Goal: Find contact information: Find contact information

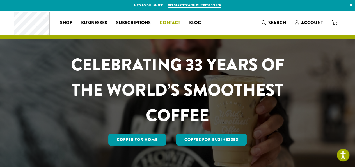
click at [169, 20] on span "Contact" at bounding box center [170, 22] width 21 height 7
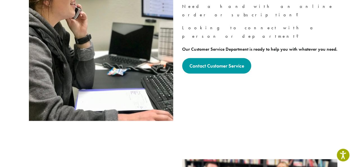
scroll to position [89, 0]
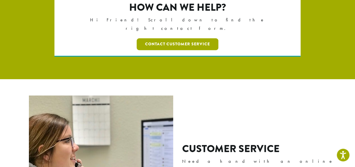
click at [175, 38] on link "Contact Customer Service" at bounding box center [178, 44] width 82 height 12
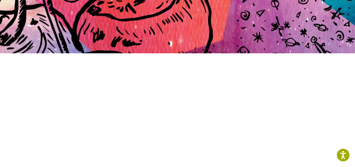
scroll to position [168, 0]
